Goal: Task Accomplishment & Management: Complete application form

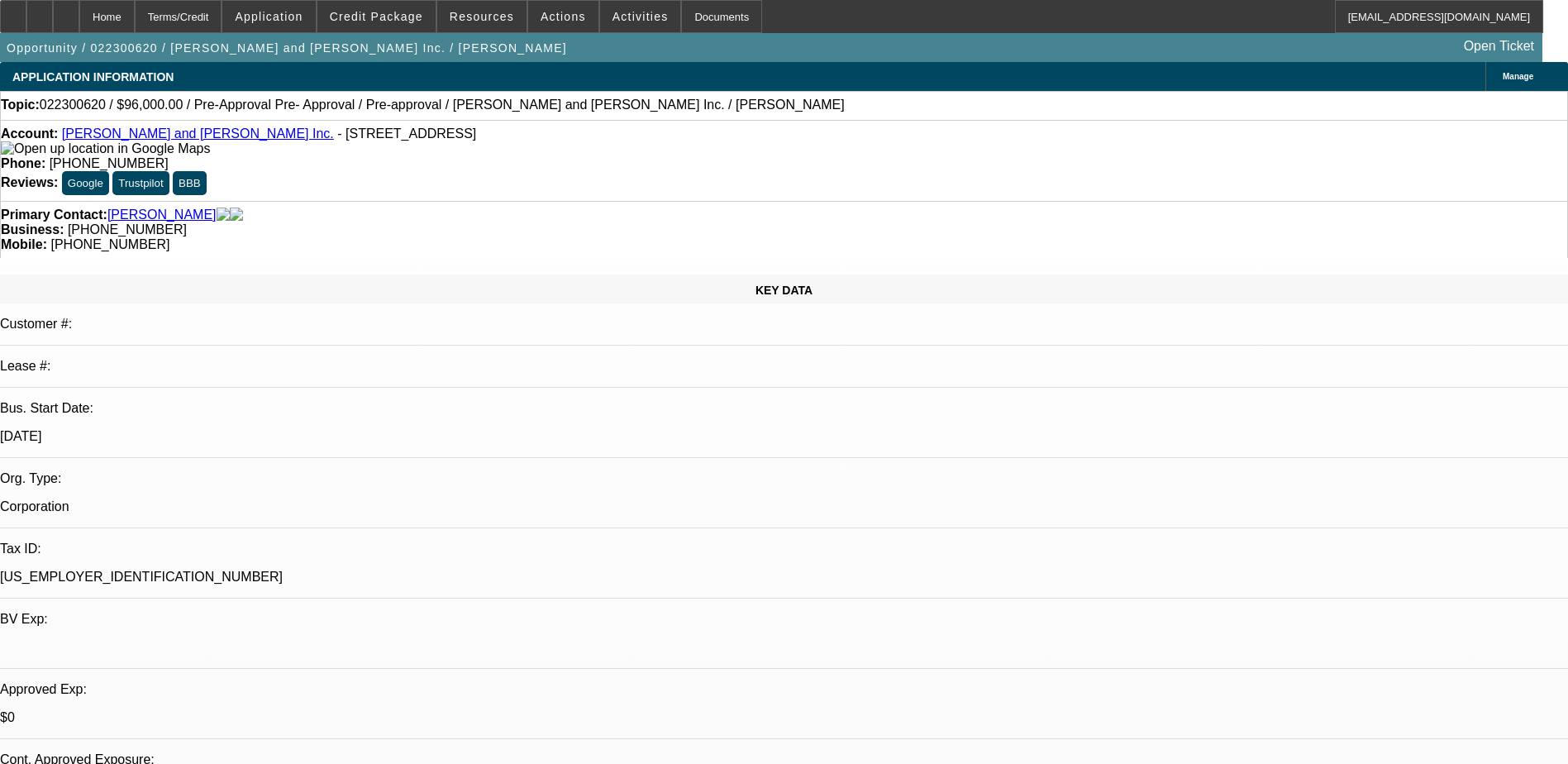
select select "0.2"
select select "0"
select select "0.2"
select select "0"
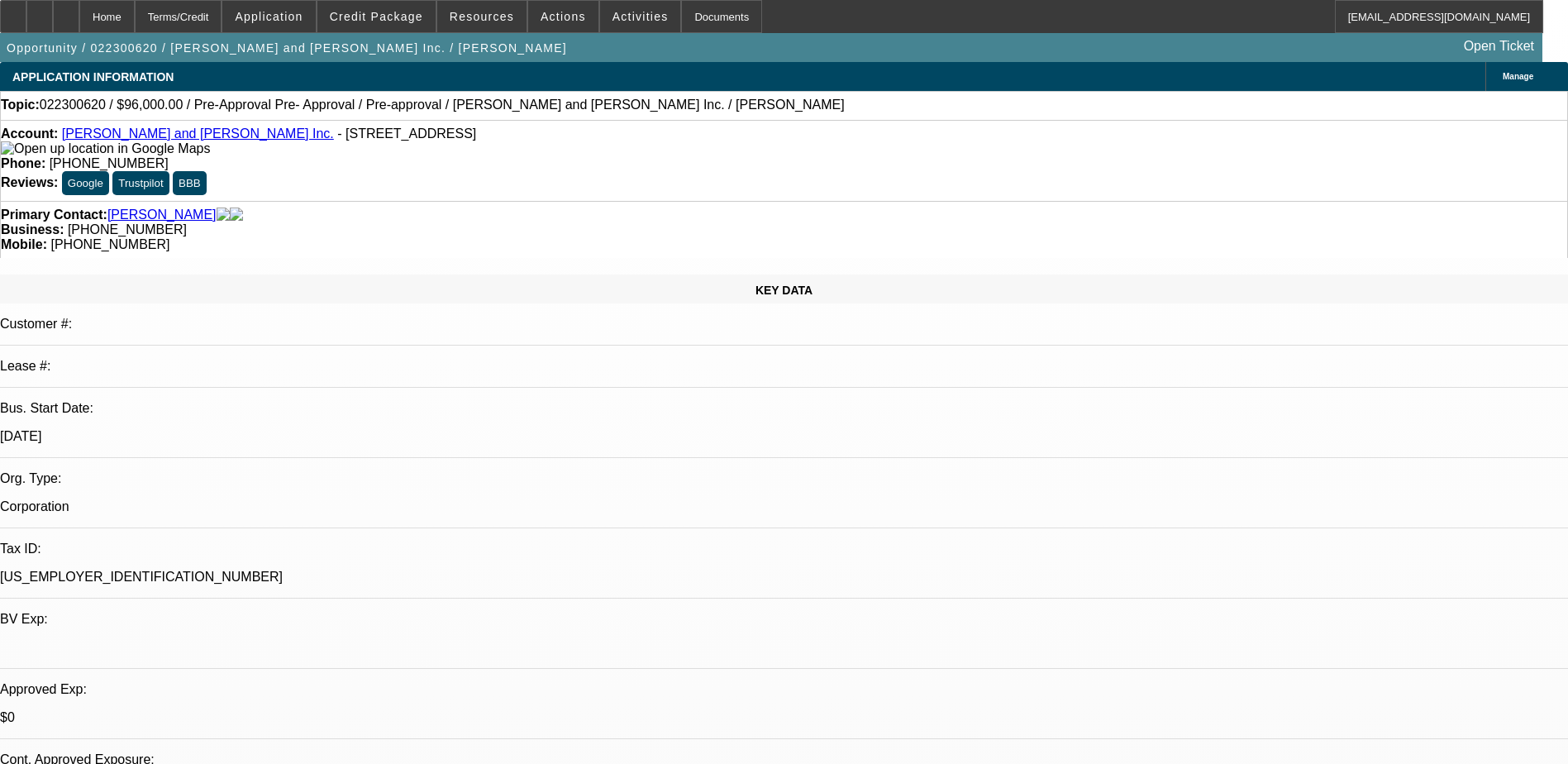
select select "0"
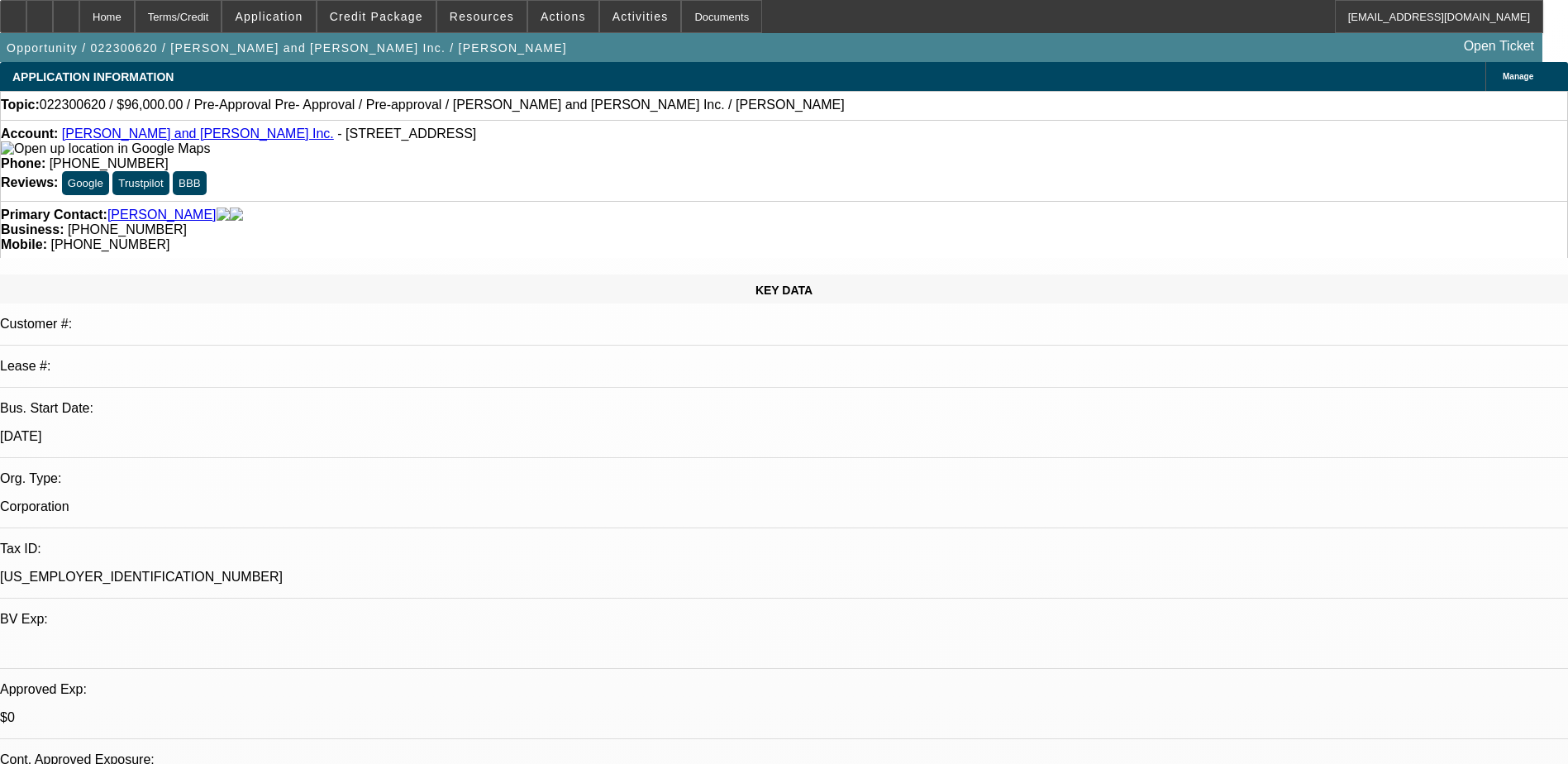
select select "0"
select select "1"
select select "6"
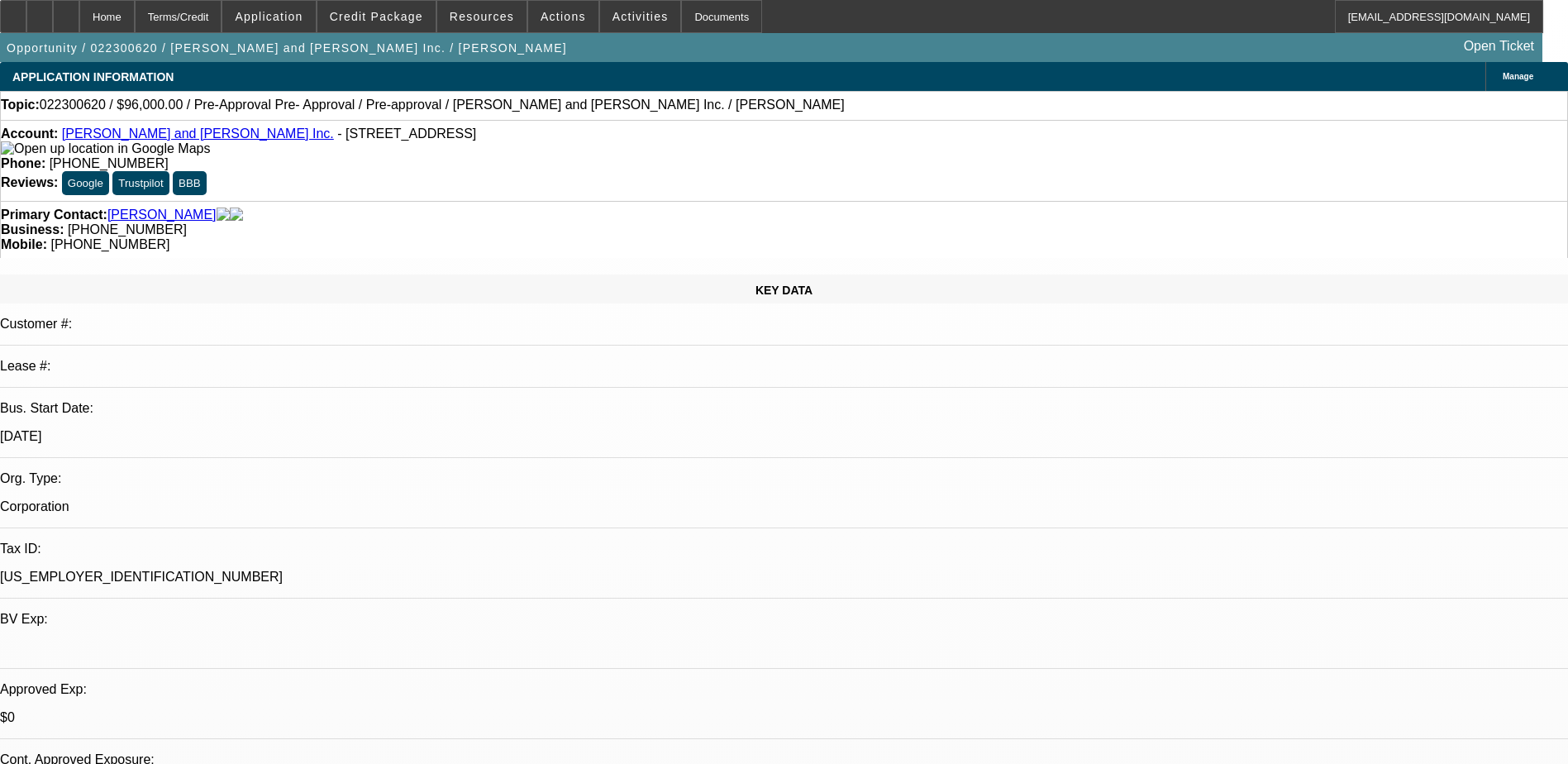
select select "1"
select select "6"
select select "1"
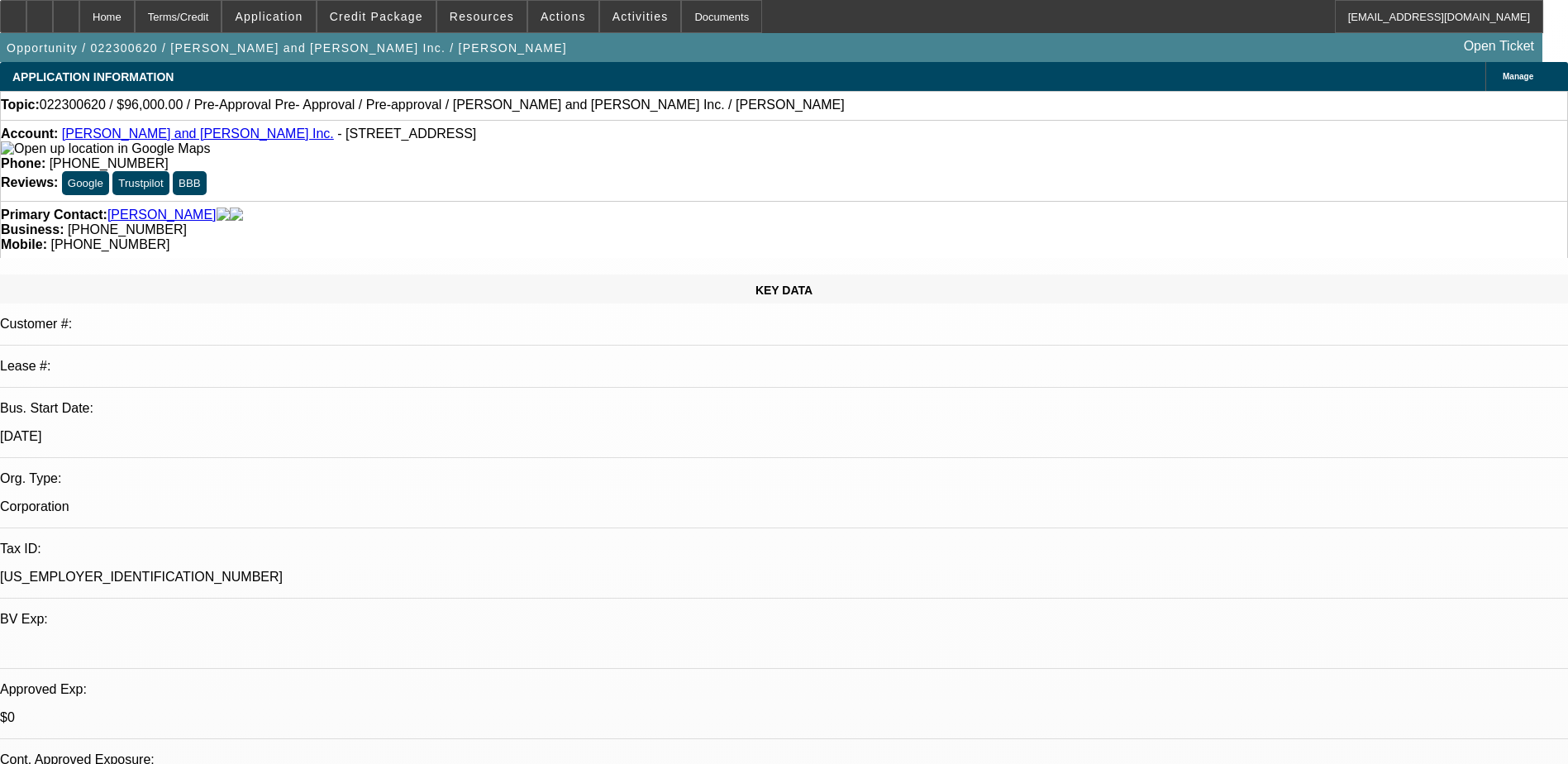
select select "6"
select select "1"
select select "6"
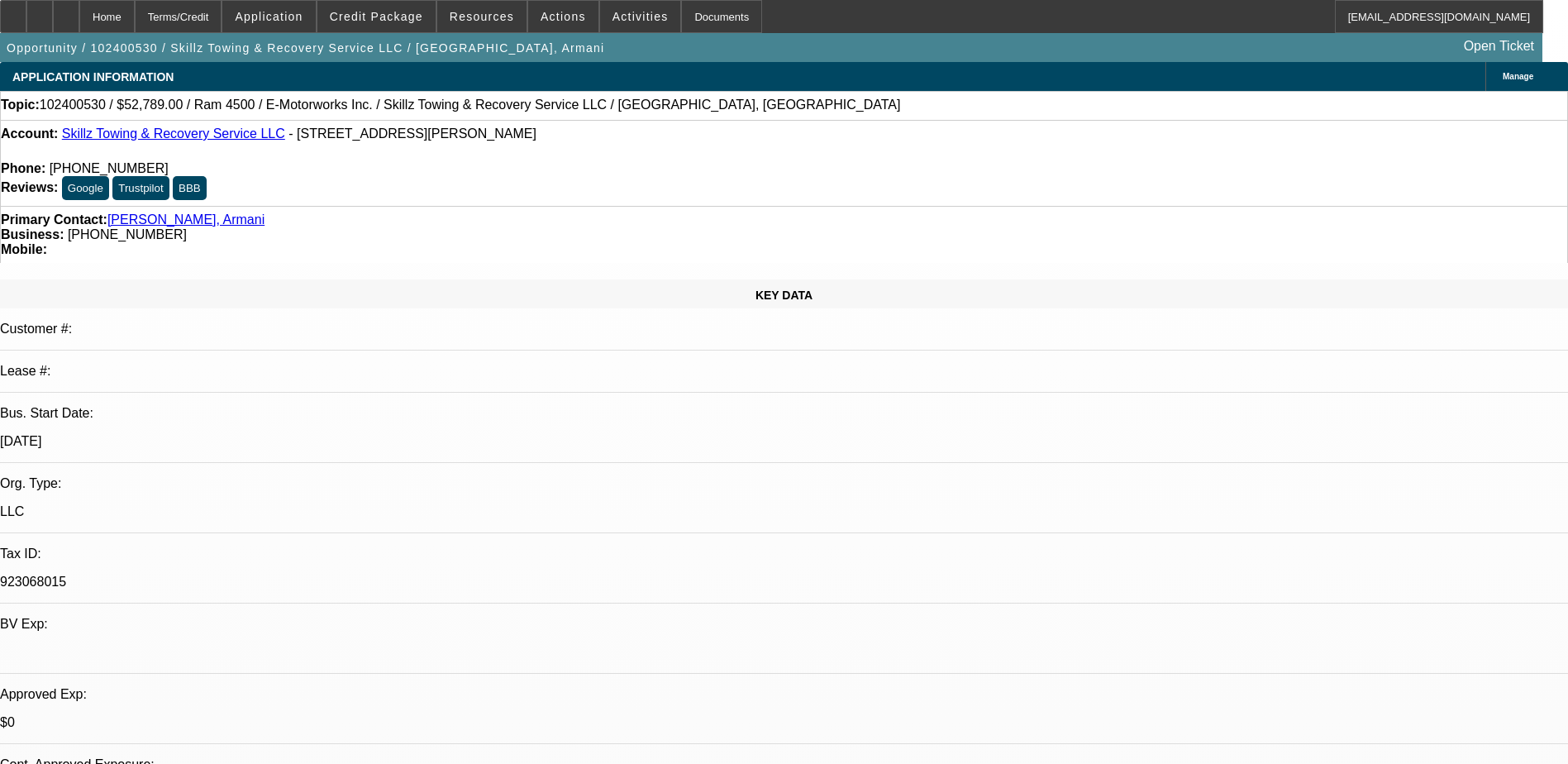
select select "0"
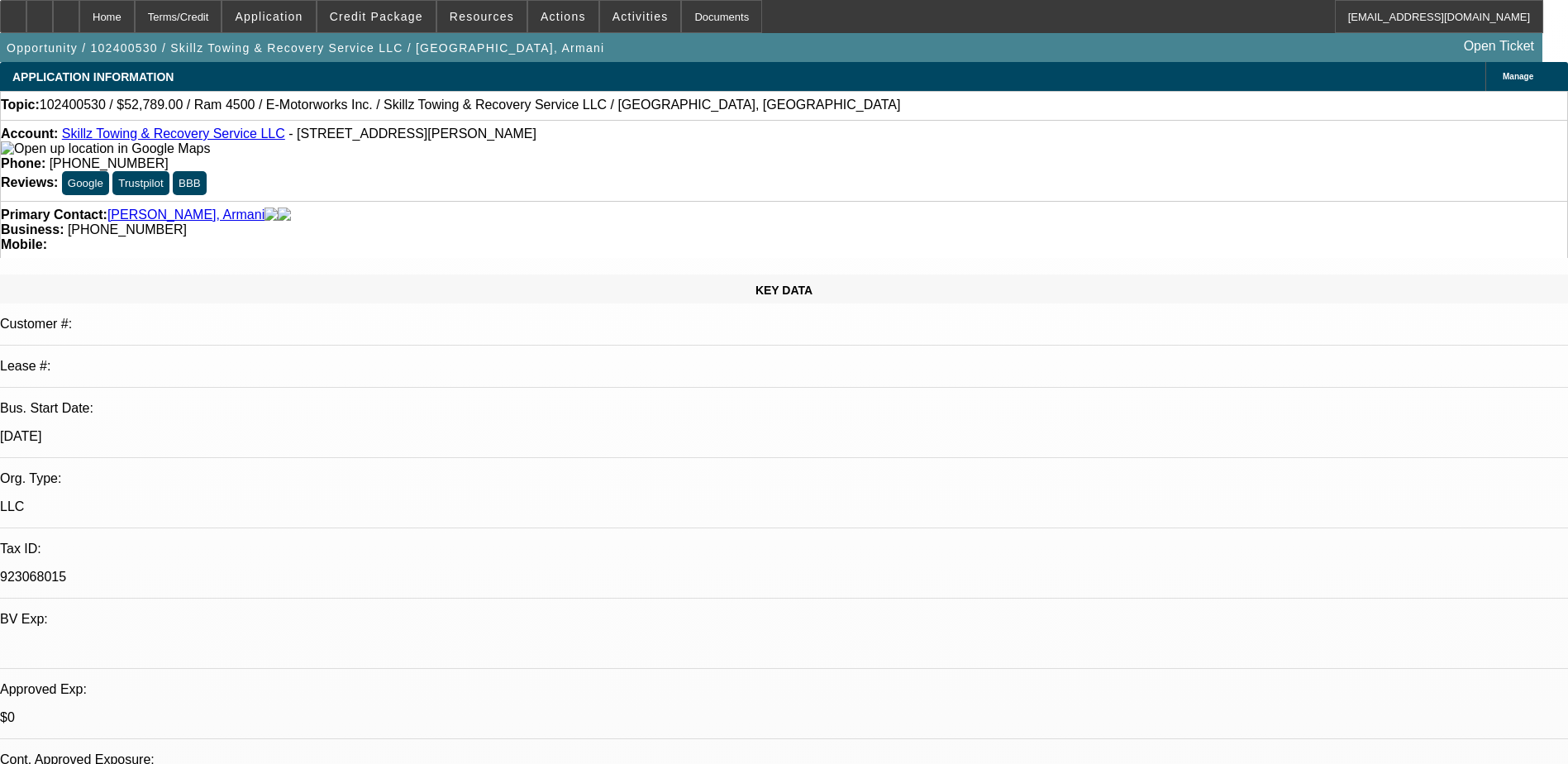
select select "2"
select select "0.1"
select select "0"
select select "2"
select select "0.1"
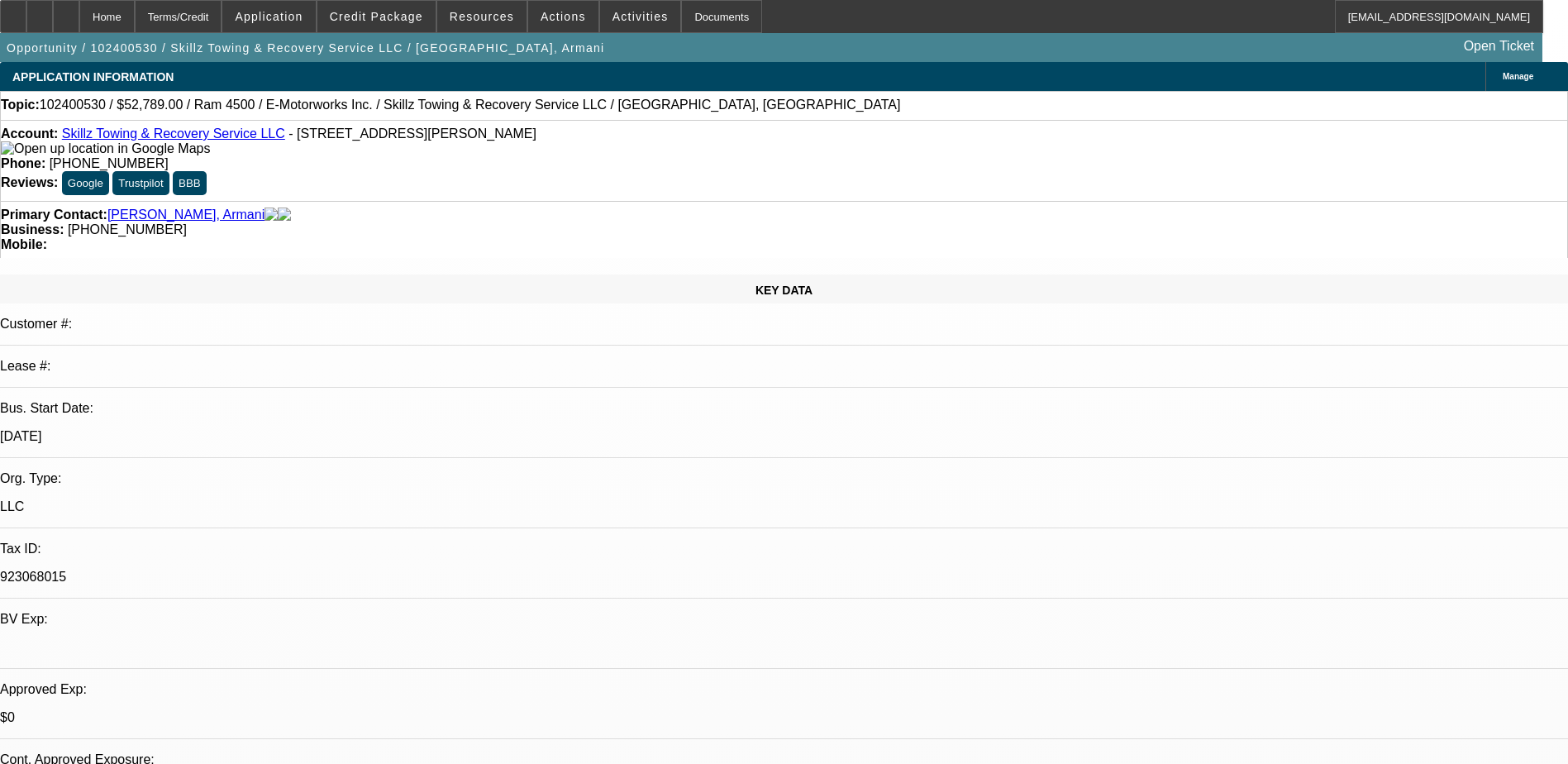
select select "0"
select select "2"
select select "0.1"
select select "0"
select select "2"
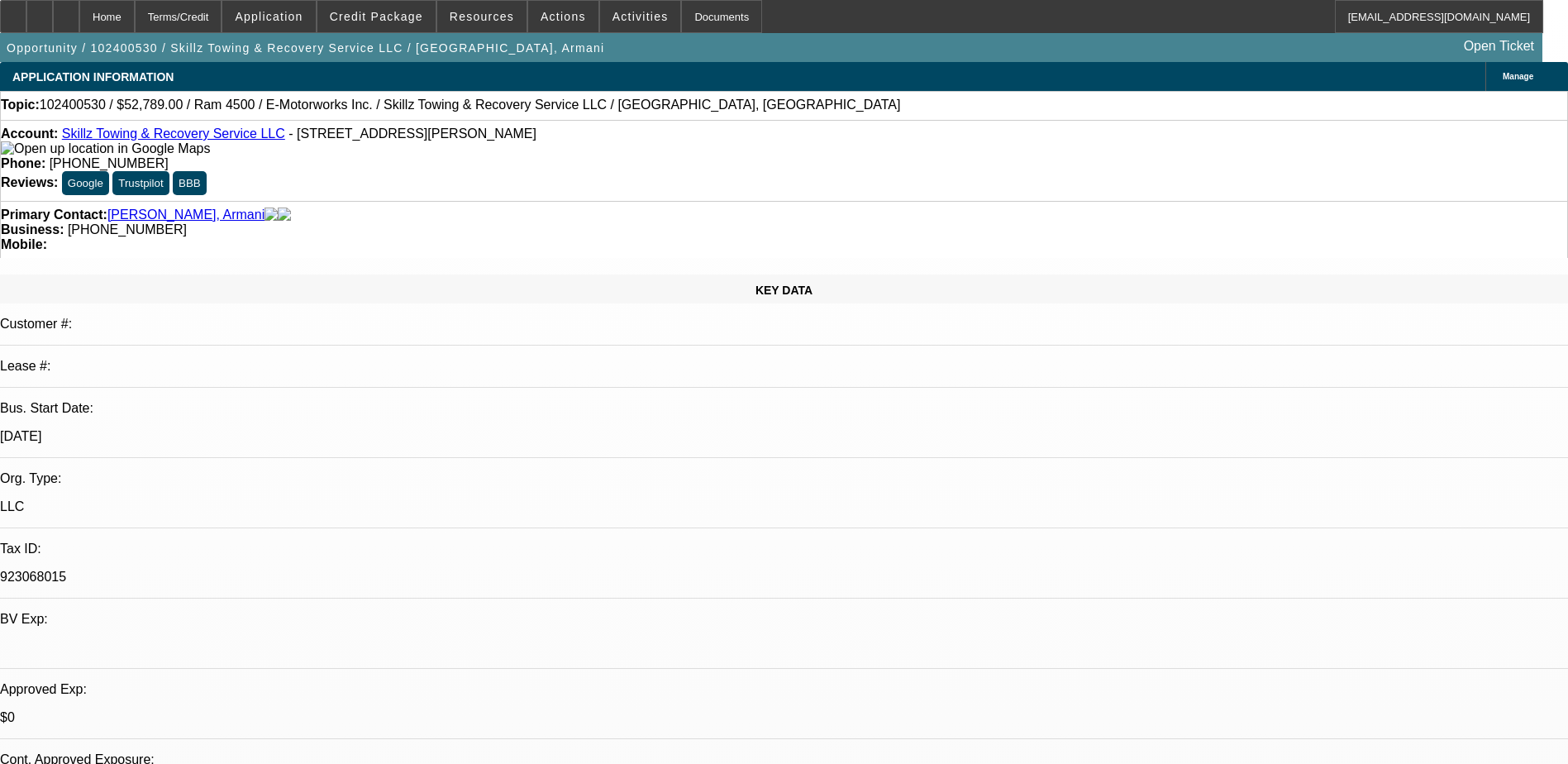
select select "0.1"
select select "1"
select select "2"
select select "4"
select select "1"
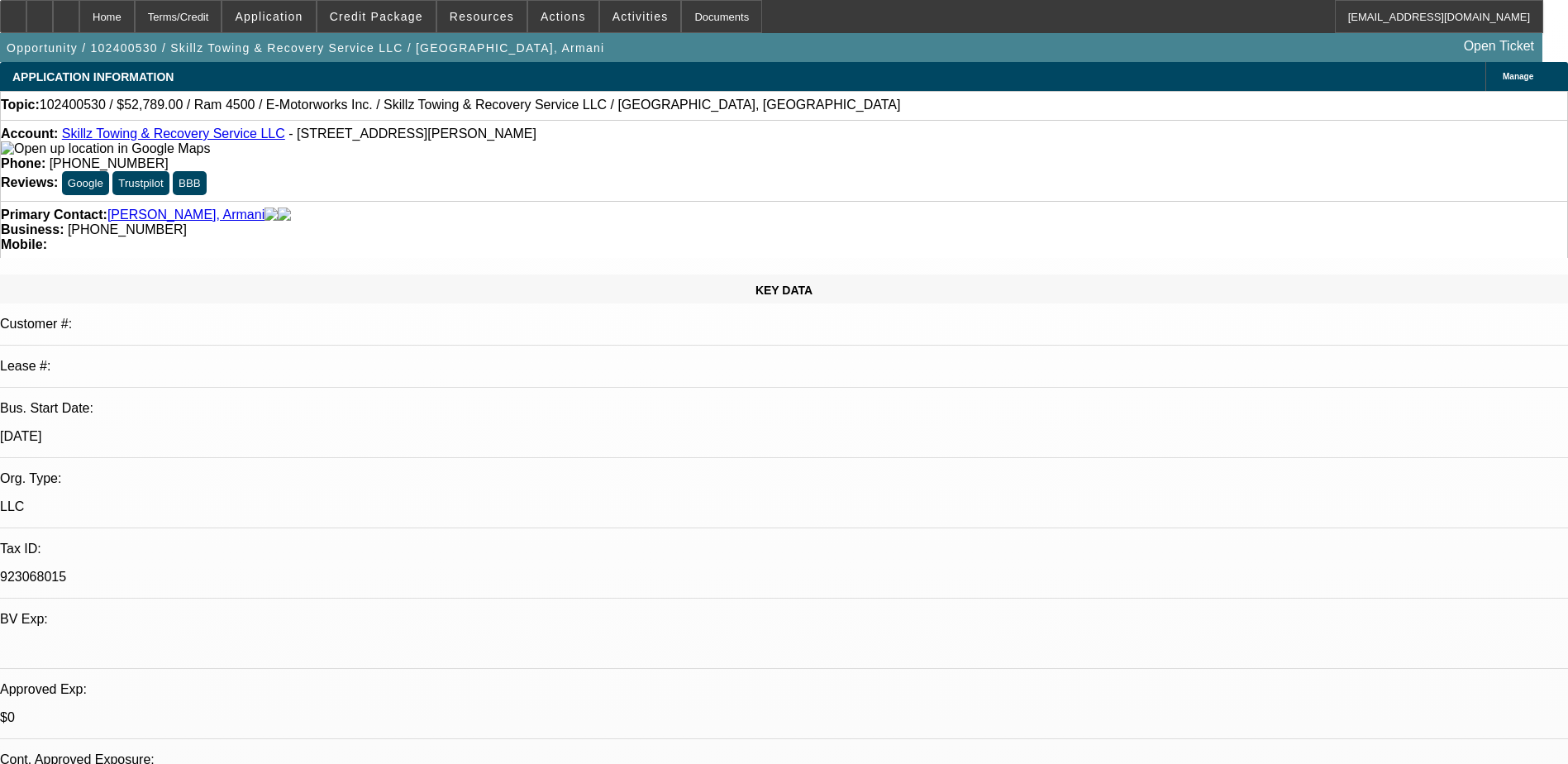
select select "2"
select select "4"
select select "1"
select select "2"
select select "4"
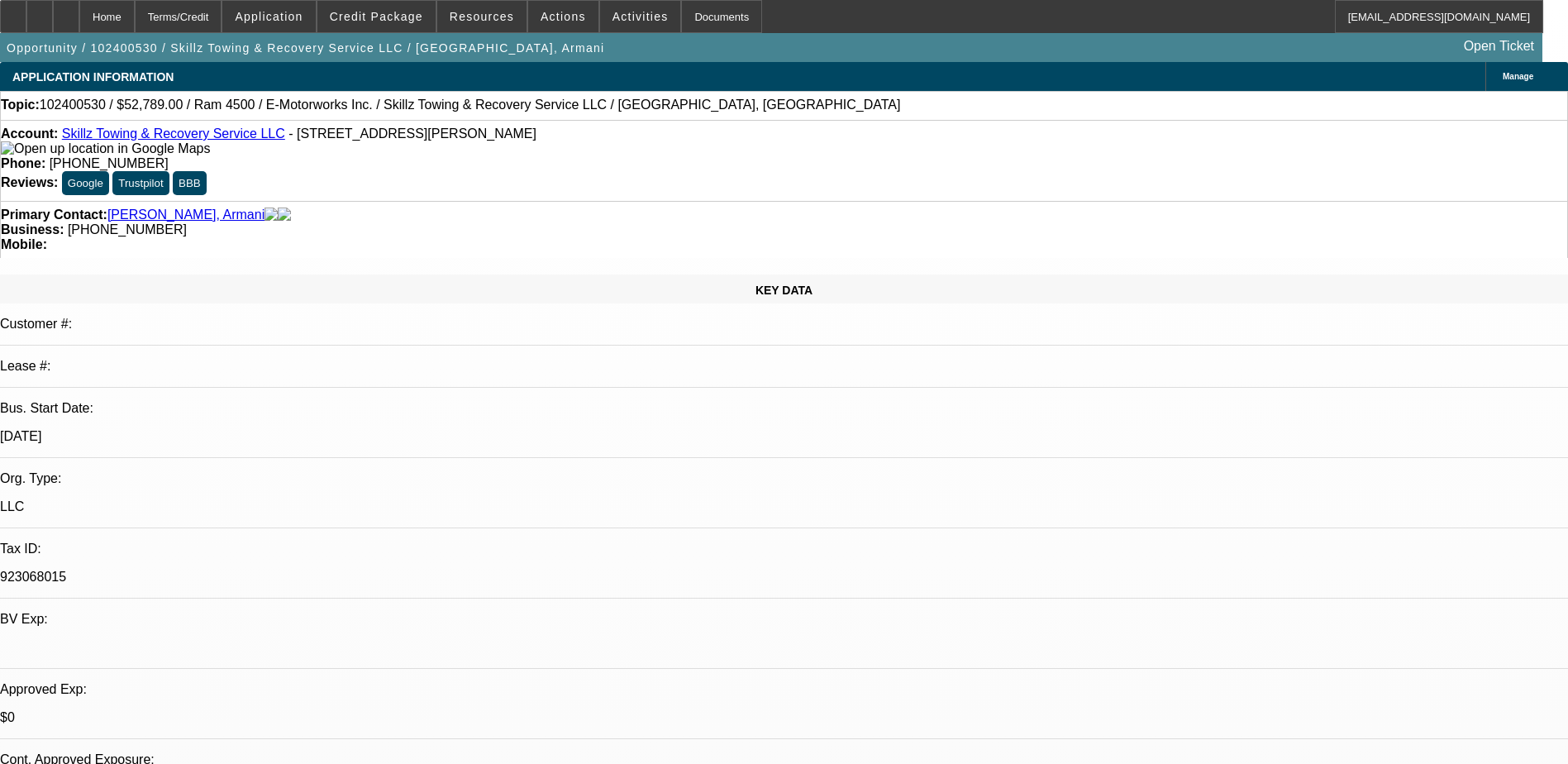
select select "1"
select select "2"
select select "4"
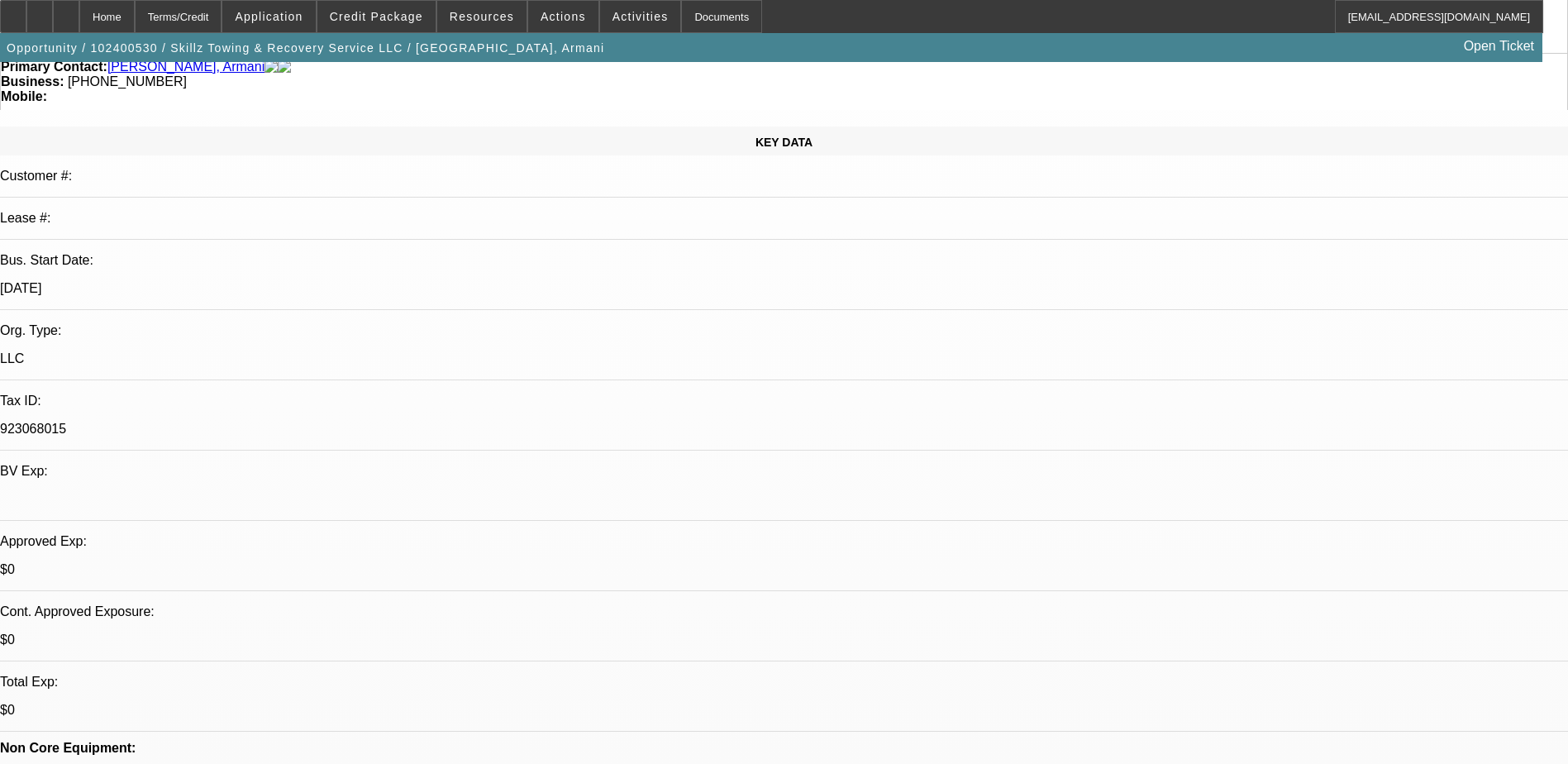
scroll to position [0, 0]
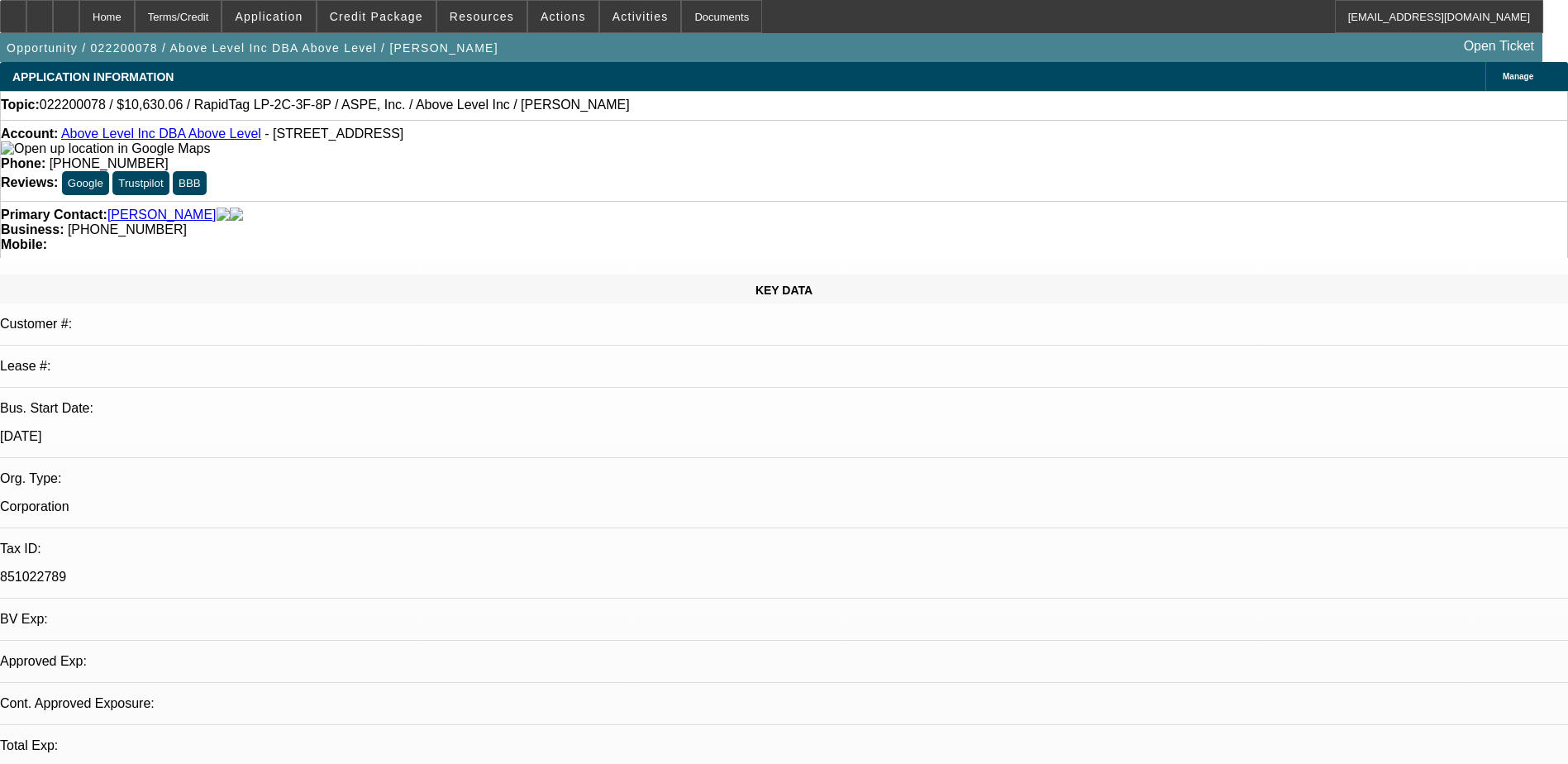
select select "0.2"
select select "2"
select select "0.1"
select select "1"
select select "2"
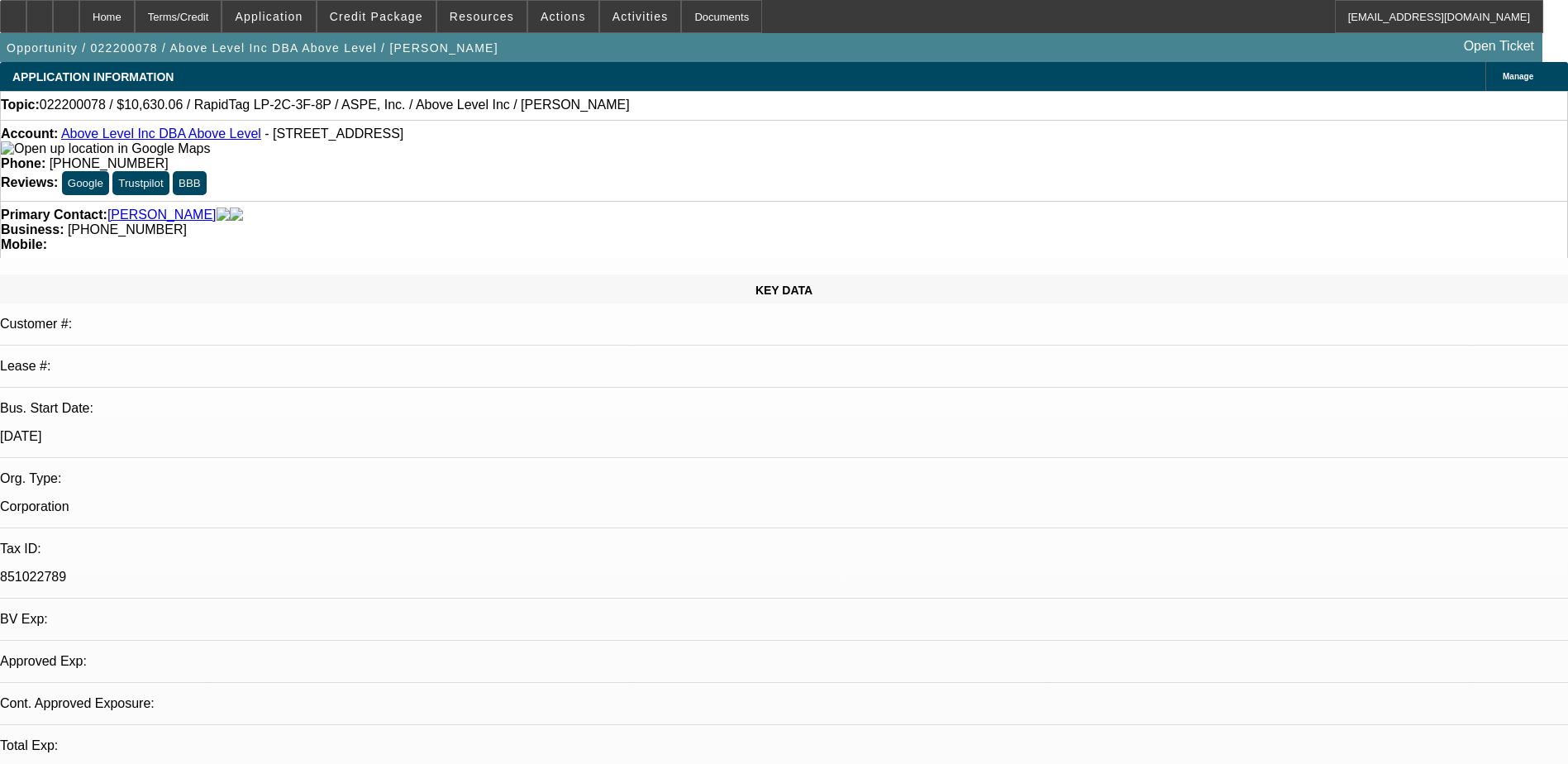
select select "4"
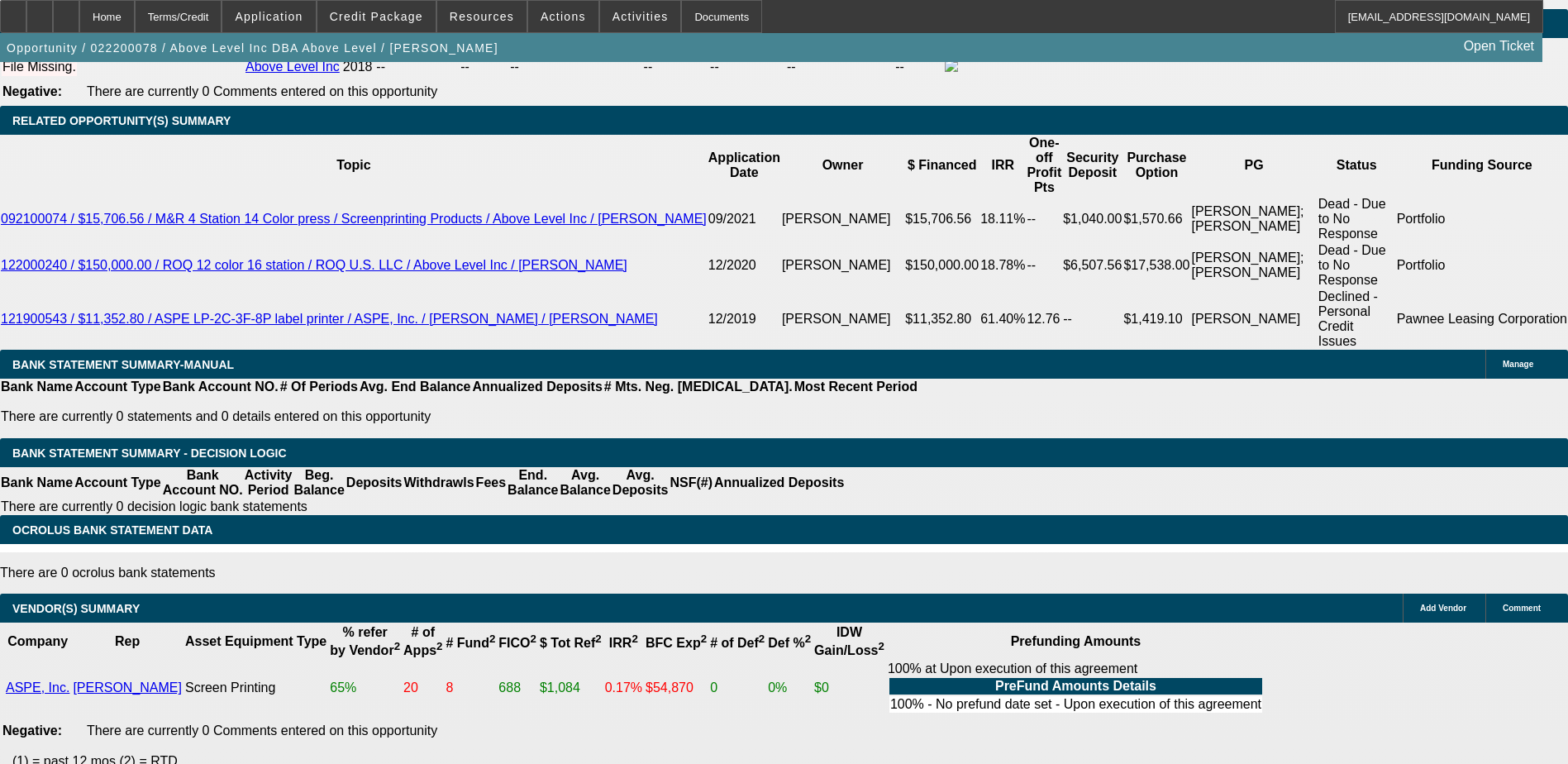
scroll to position [2722, 0]
